Goal: Browse casually

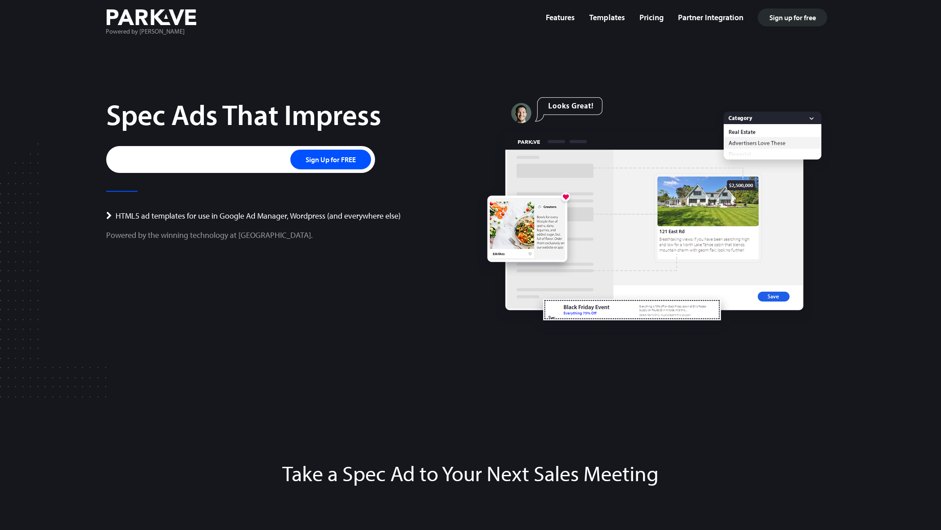
click at [395, 253] on div "Spec Ads That Impress Sign Up for FREE Sign up HTML5 ad templates for use in Go…" at bounding box center [285, 216] width 371 height 238
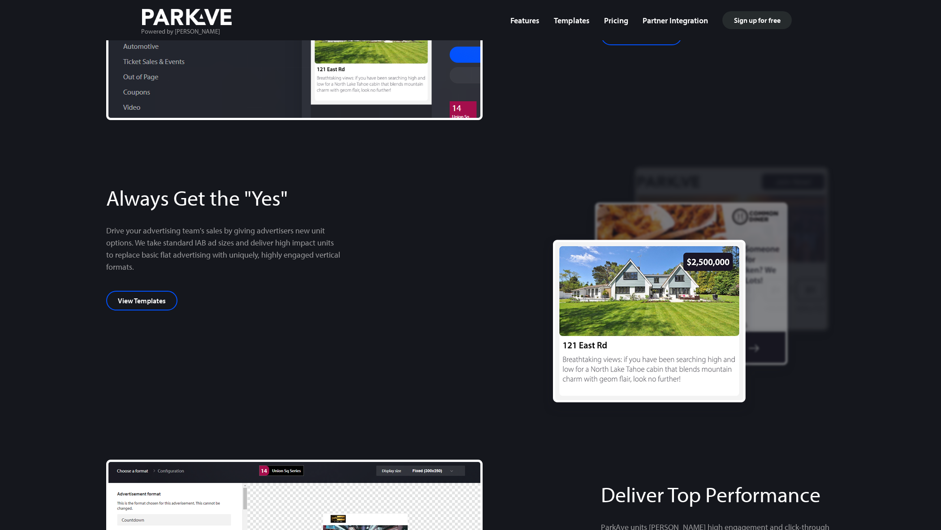
scroll to position [530, 0]
